Goal: Task Accomplishment & Management: Use online tool/utility

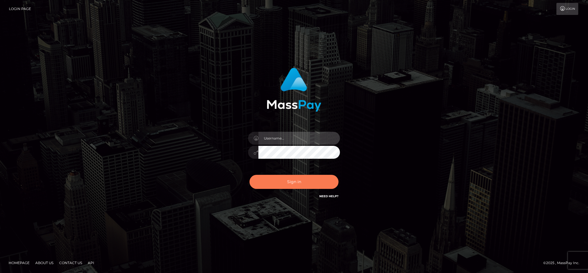
type input "cgomez.nvision"
click at [283, 188] on button "Sign in" at bounding box center [293, 182] width 89 height 14
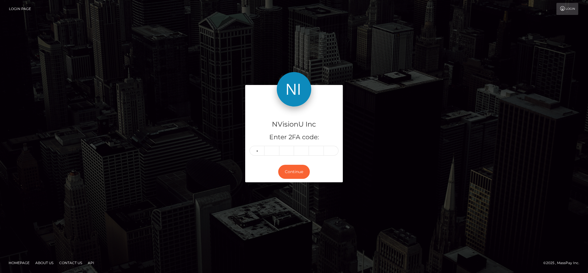
type input "6"
type input "8"
type input "5"
type input "0"
type input "5"
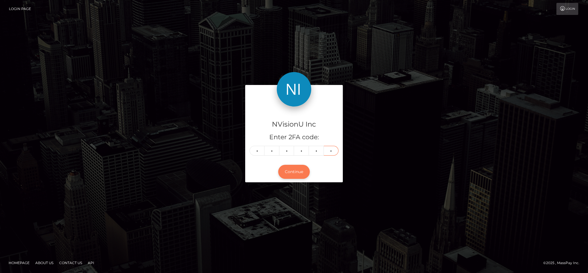
type input "0"
click at [299, 174] on button "Continue" at bounding box center [294, 172] width 32 height 14
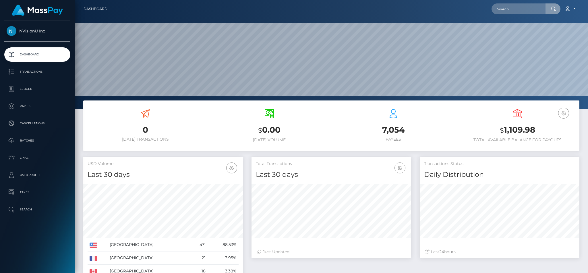
click at [533, 5] on input "text" at bounding box center [518, 8] width 54 height 11
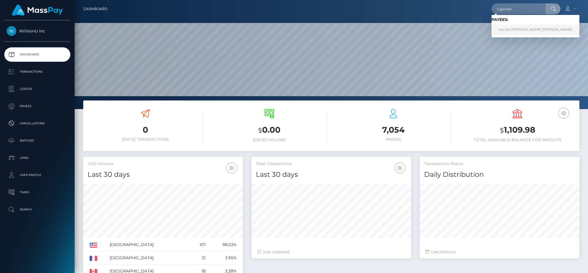
type input "Cgomez"
click at [513, 30] on link "Isis Del [PERSON_NAME] [PERSON_NAME]" at bounding box center [535, 29] width 88 height 11
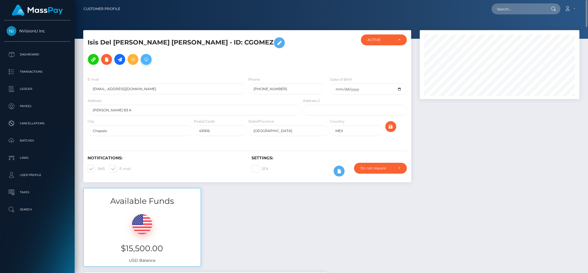
click at [143, 61] on icon at bounding box center [146, 59] width 7 height 7
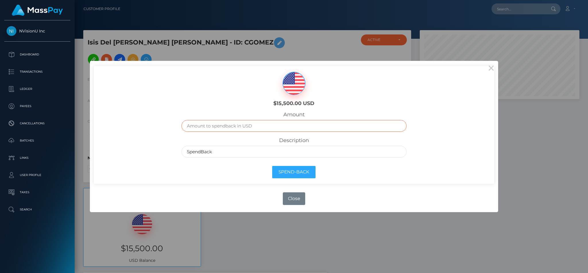
click at [218, 124] on input "text" at bounding box center [293, 126] width 225 height 12
type input "15500"
click at [272, 149] on input "SpendBack" at bounding box center [293, 152] width 225 height 12
click at [287, 175] on button "Spend-Back" at bounding box center [293, 172] width 43 height 12
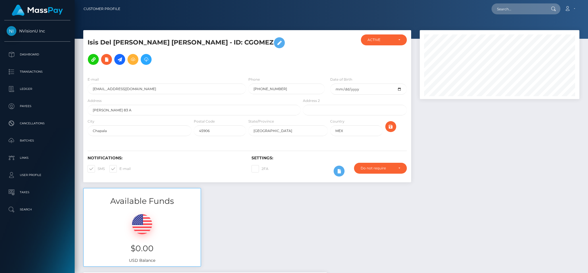
scroll to position [69, 159]
click at [36, 57] on p "Dashboard" at bounding box center [37, 54] width 61 height 9
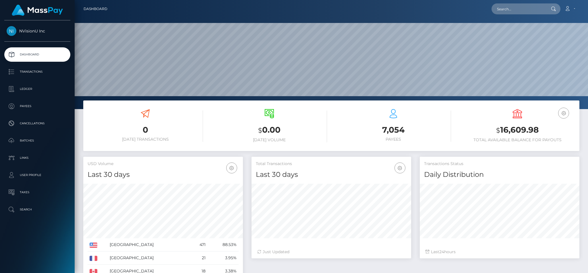
scroll to position [102, 159]
click at [507, 9] on input "text" at bounding box center [518, 8] width 54 height 11
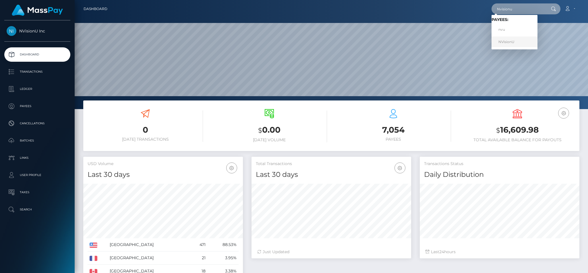
type input "Nvisionu"
click at [511, 42] on link "NVisionU" at bounding box center [514, 41] width 46 height 11
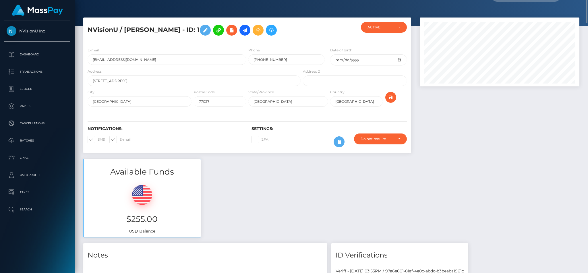
scroll to position [5, 0]
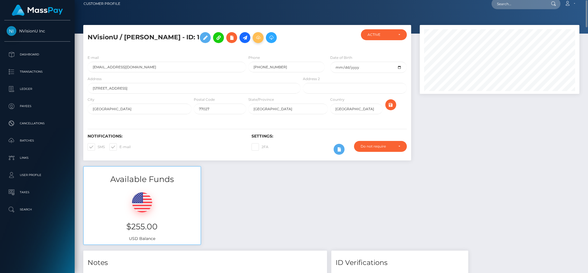
click at [261, 37] on icon at bounding box center [258, 37] width 7 height 7
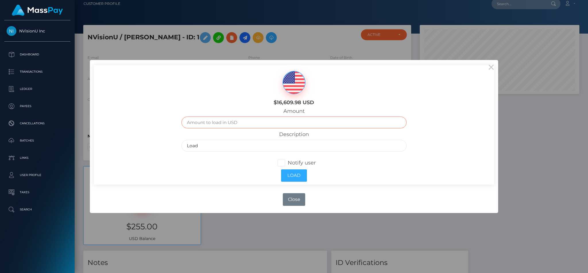
click at [270, 124] on input "text" at bounding box center [293, 123] width 225 height 12
type input "15500"
click at [299, 173] on button "Load" at bounding box center [294, 175] width 26 height 12
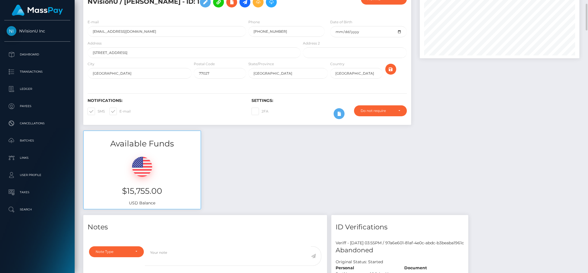
scroll to position [5, 0]
